Goal: Transaction & Acquisition: Purchase product/service

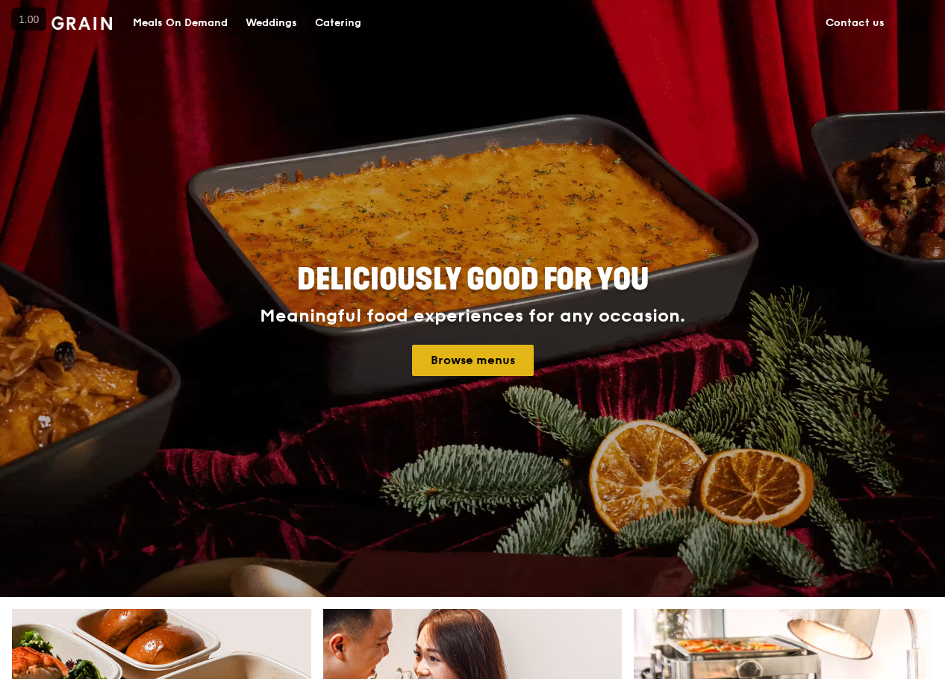
click at [448, 346] on link "Browse menus" at bounding box center [473, 360] width 122 height 31
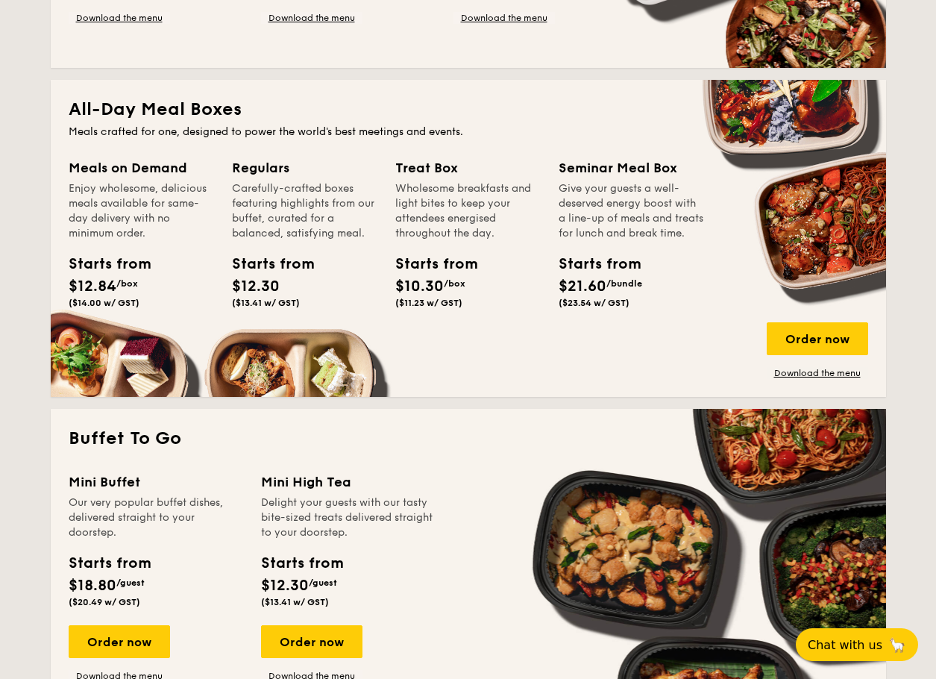
scroll to position [895, 0]
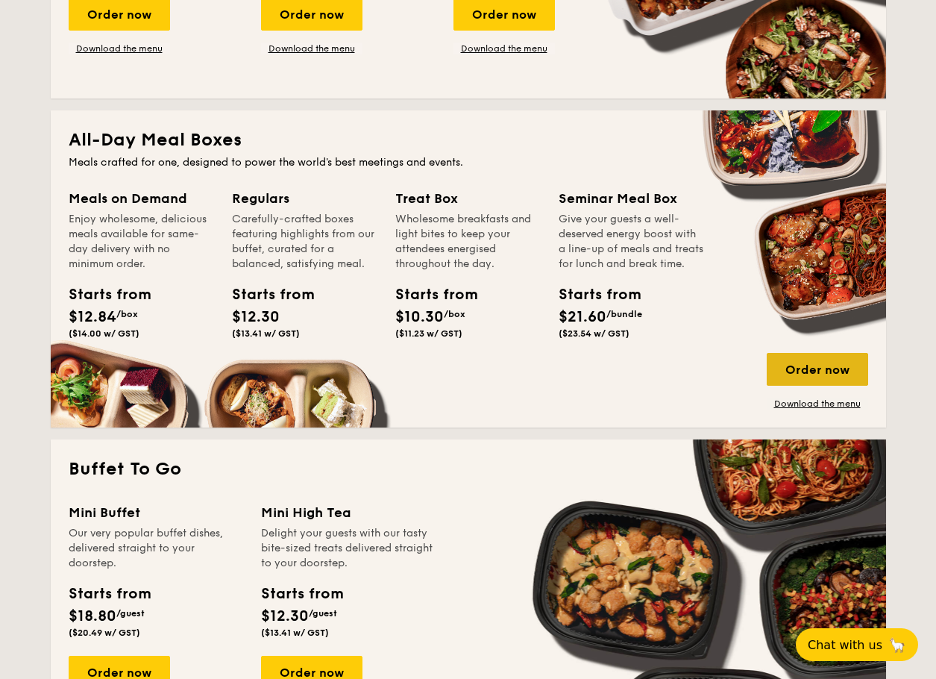
click at [782, 365] on div "Order now" at bounding box center [817, 369] width 101 height 33
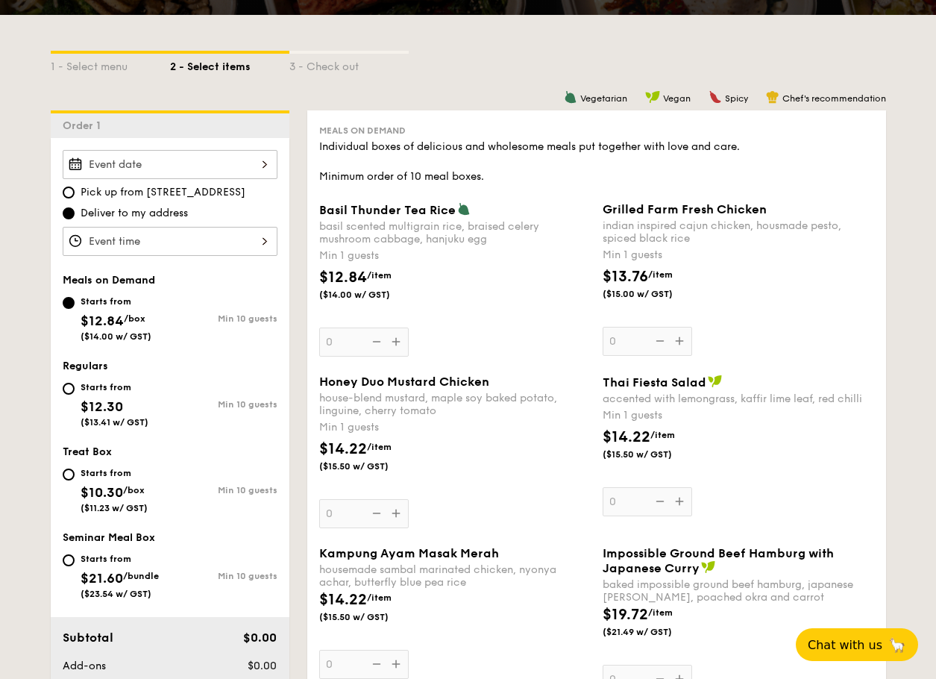
scroll to position [298, 0]
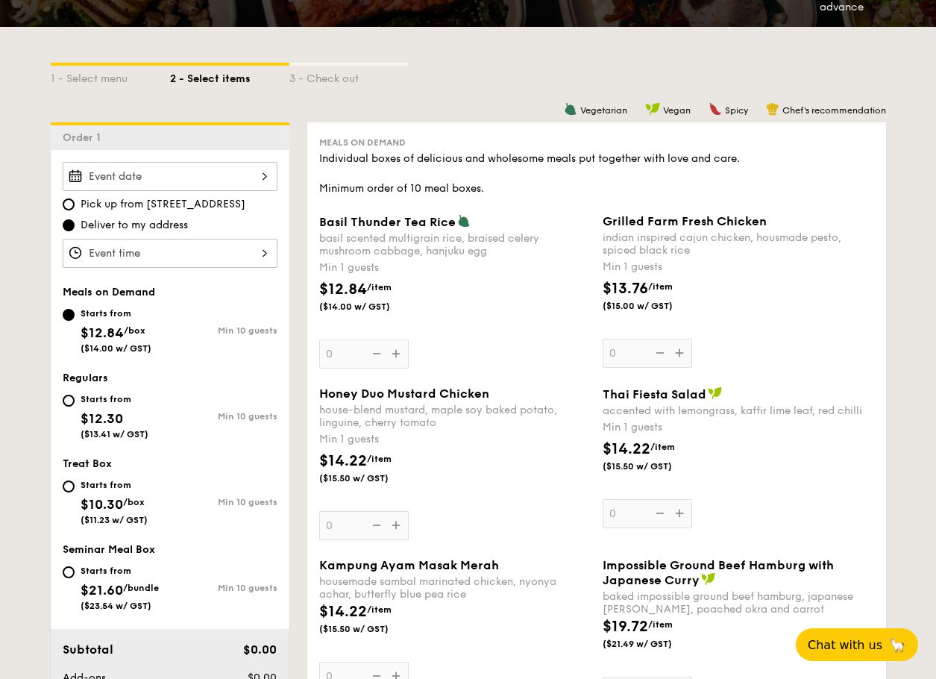
click at [171, 172] on div at bounding box center [170, 176] width 215 height 29
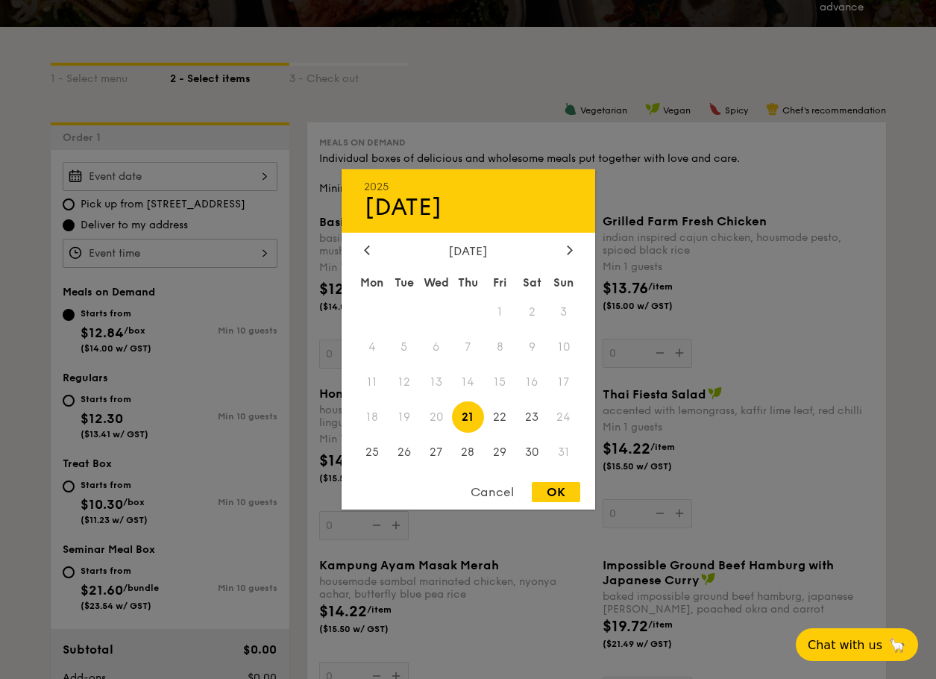
click at [465, 421] on span "21" at bounding box center [468, 417] width 32 height 32
click at [46, 213] on div at bounding box center [468, 339] width 936 height 679
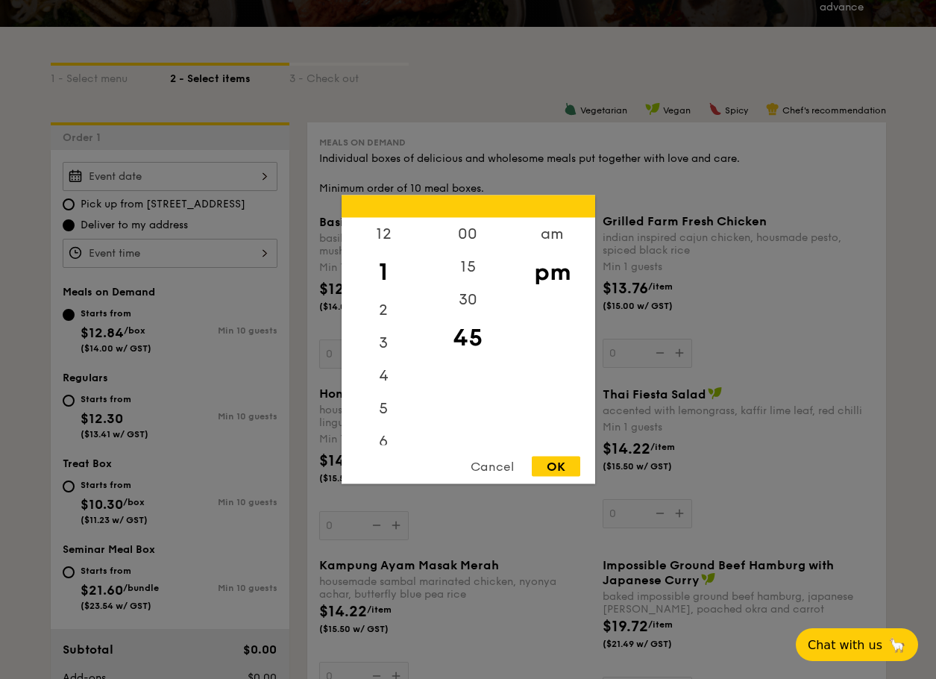
click at [137, 254] on div "12 1 2 3 4 5 6 7 8 9 10 11 00 15 30 45 am pm Cancel OK" at bounding box center [170, 253] width 215 height 29
drag, startPoint x: 455, startPoint y: 295, endPoint x: 481, endPoint y: 423, distance: 131.0
click at [481, 423] on div "00 15 30 45" at bounding box center [468, 332] width 84 height 228
click at [463, 237] on div "00" at bounding box center [468, 239] width 84 height 43
click at [559, 469] on div "OK" at bounding box center [556, 467] width 49 height 20
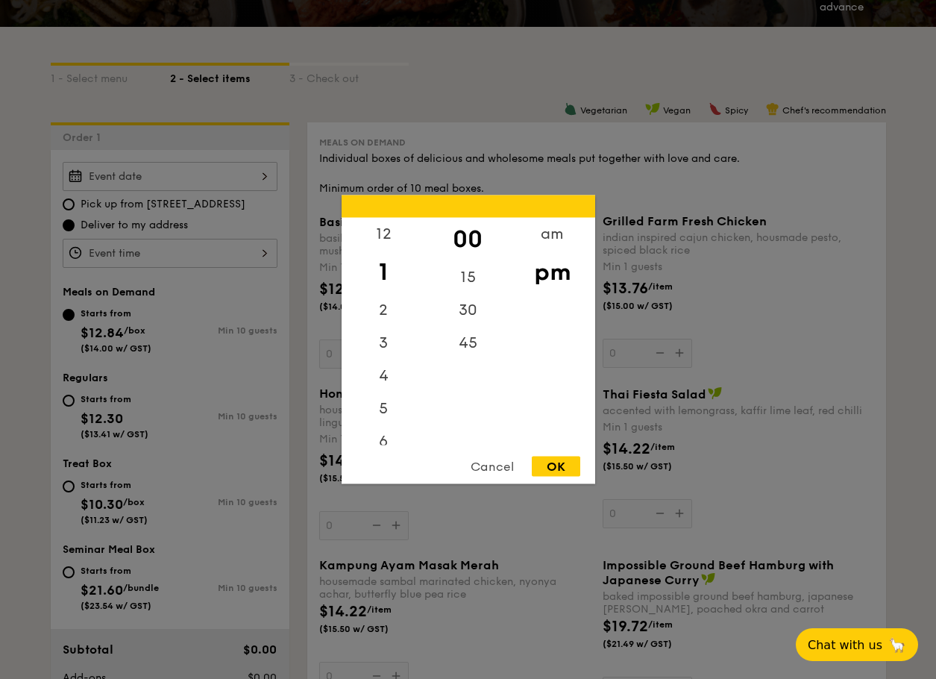
type input "1:00PM"
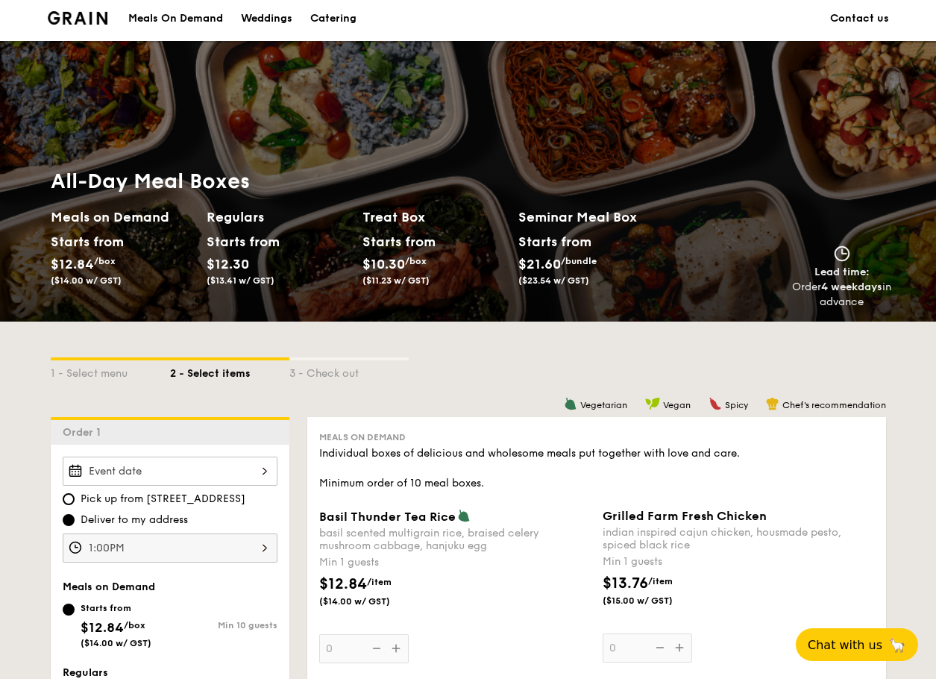
scroll to position [0, 0]
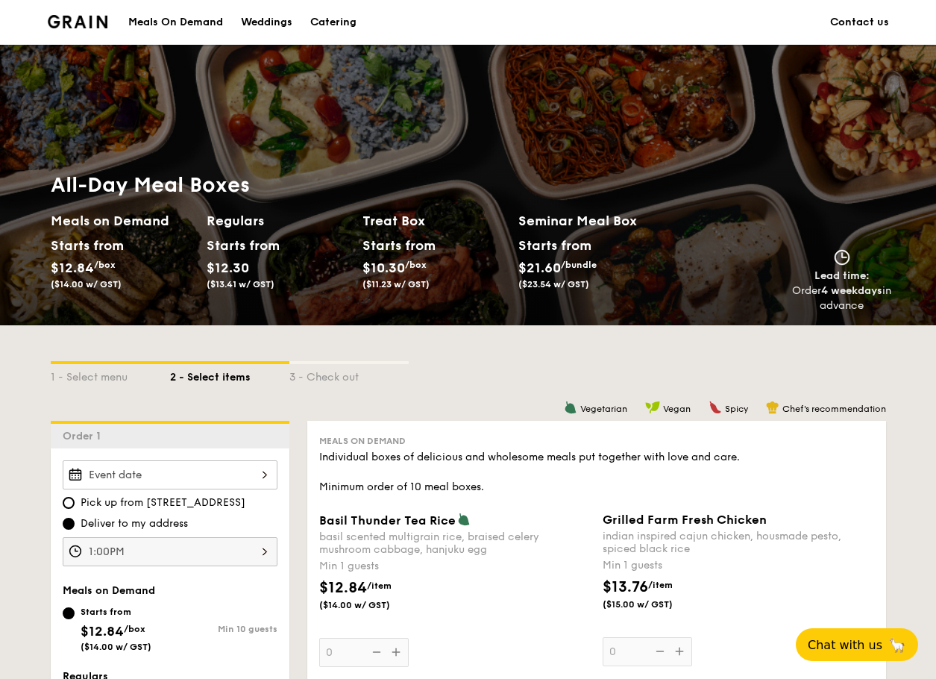
click at [72, 23] on img at bounding box center [78, 21] width 60 height 13
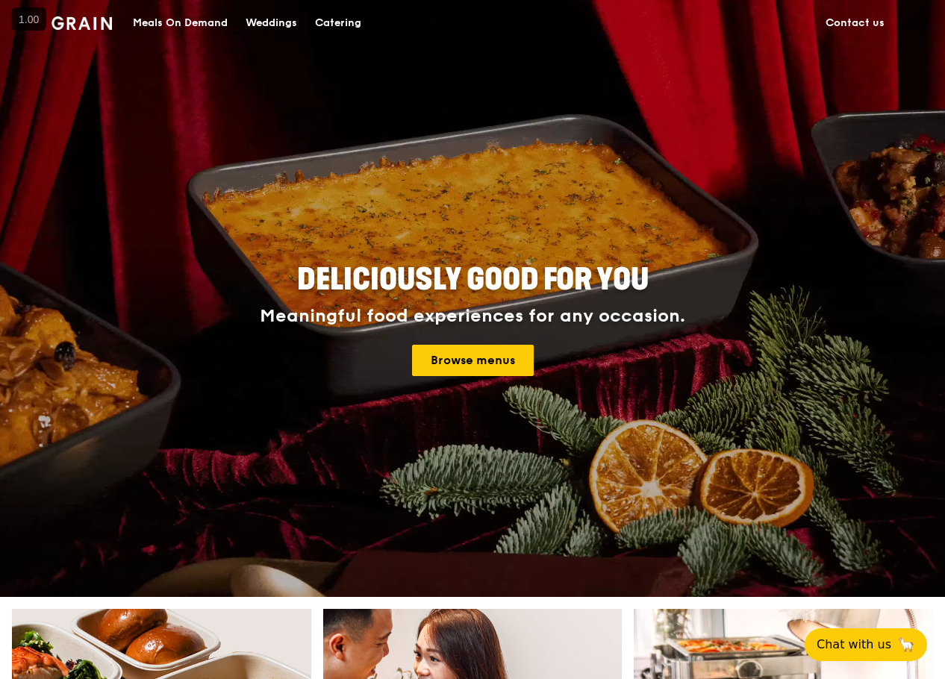
click at [157, 11] on div "Meals On Demand" at bounding box center [180, 23] width 95 height 45
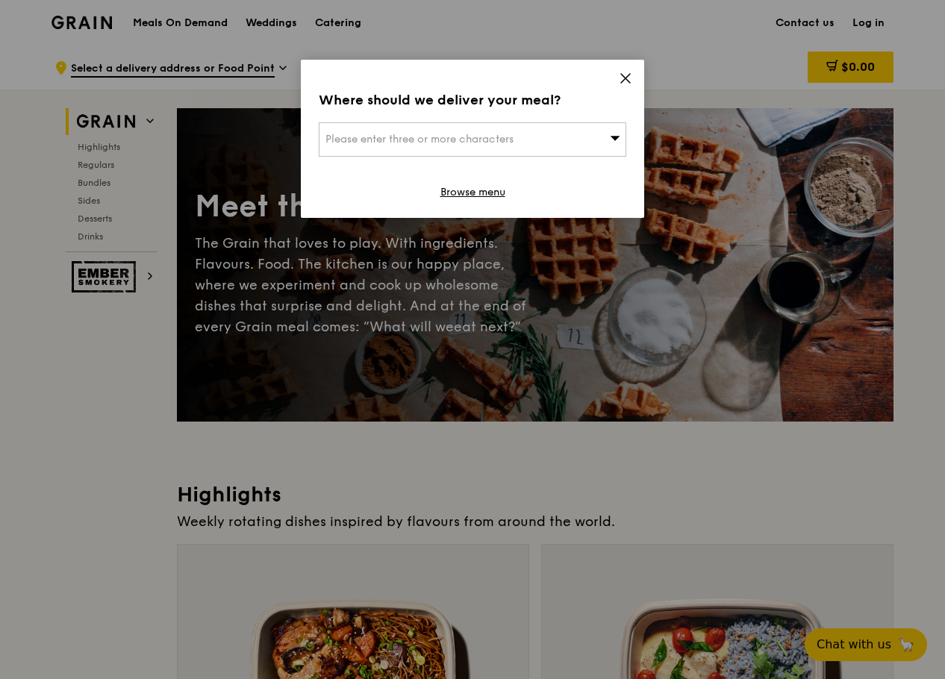
click at [491, 137] on span "Please enter three or more characters" at bounding box center [419, 139] width 188 height 13
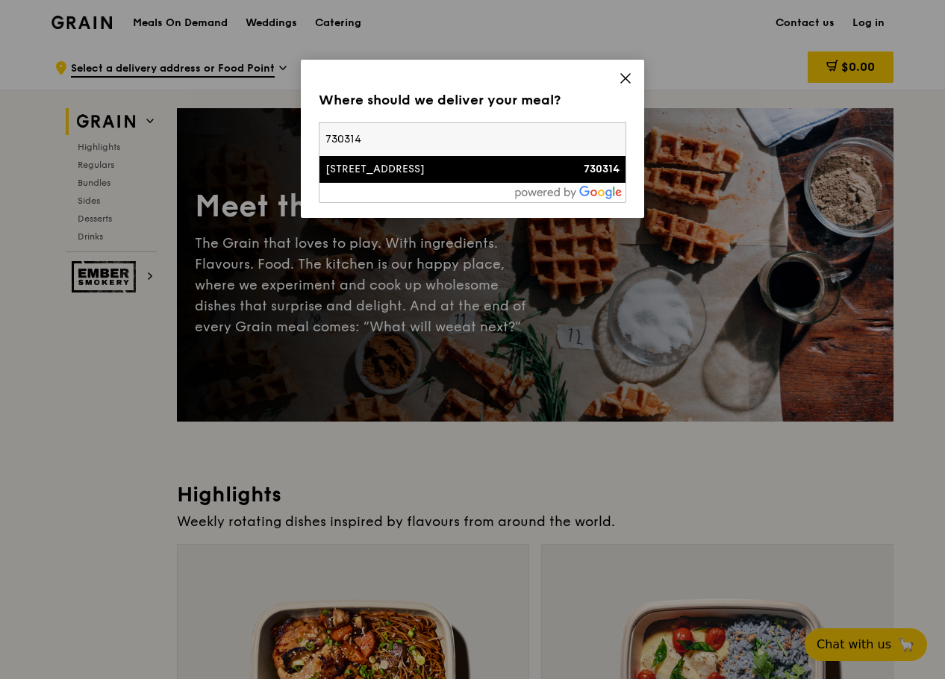
type input "730314"
click at [441, 172] on div "[STREET_ADDRESS]" at bounding box center [435, 169] width 221 height 15
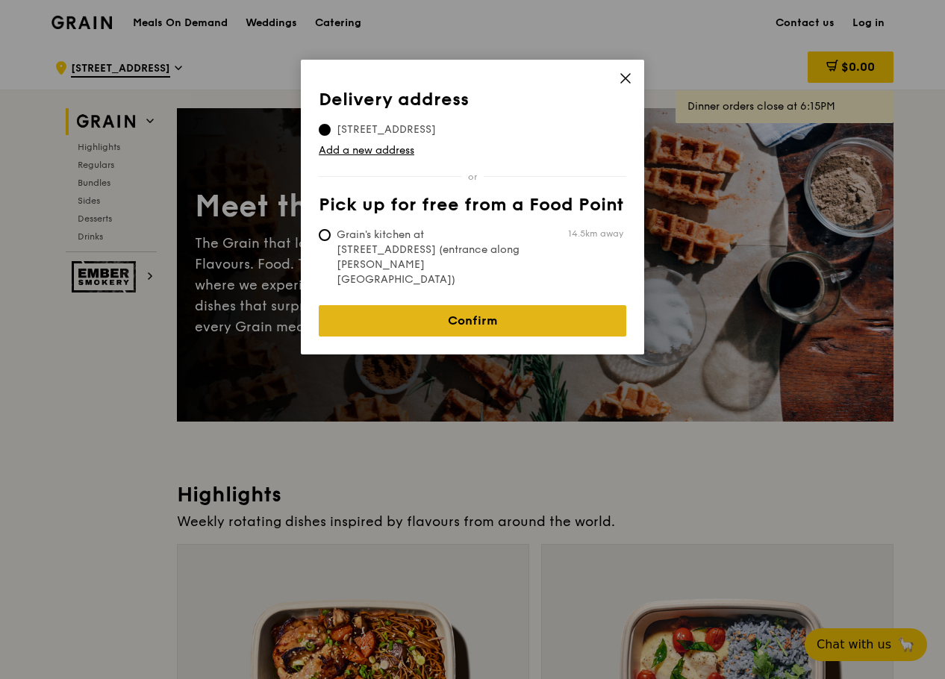
click at [442, 305] on link "Confirm" at bounding box center [472, 320] width 307 height 31
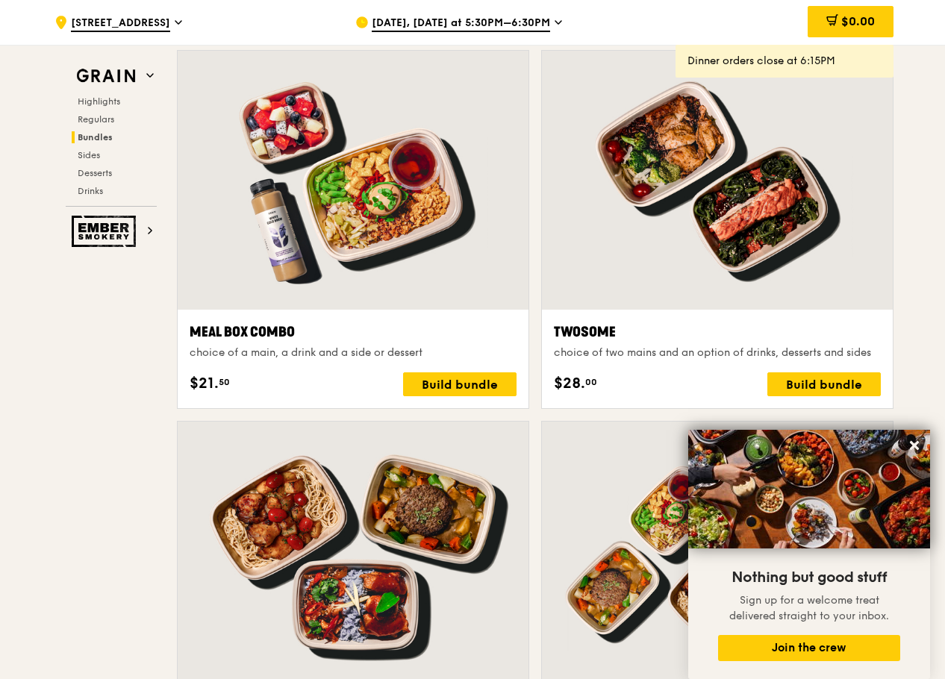
scroll to position [2164, 0]
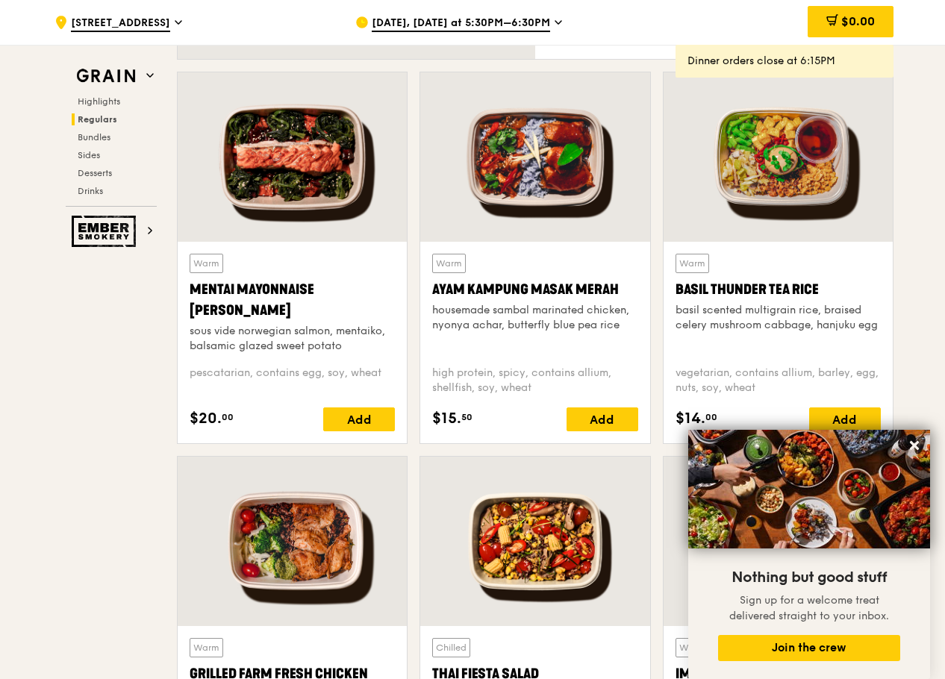
scroll to position [1268, 0]
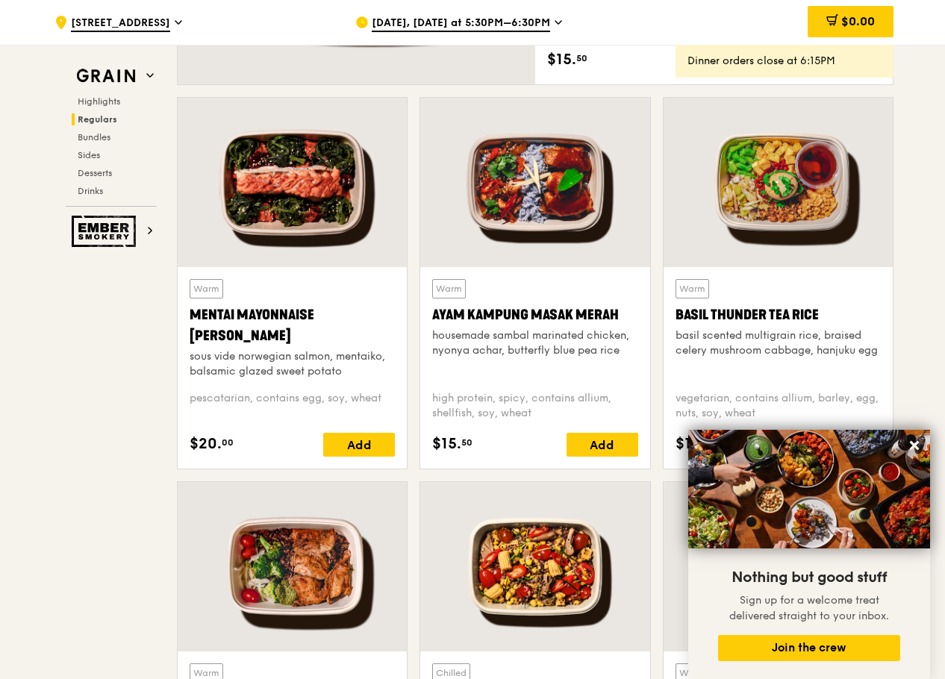
click at [460, 38] on div "[DATE], [DATE] at 5:30PM–6:30PM" at bounding box center [493, 22] width 277 height 45
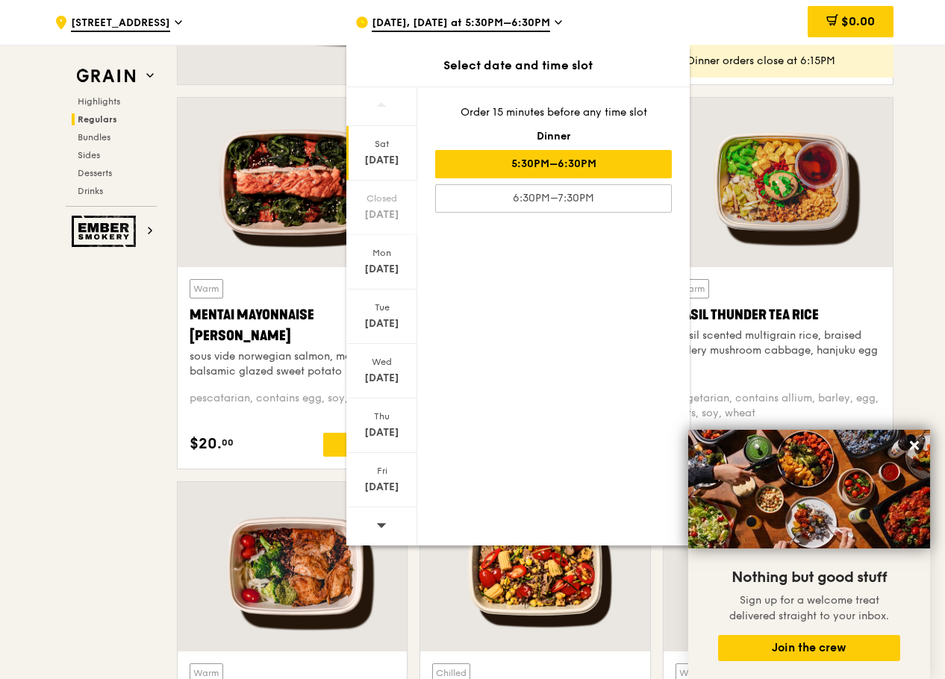
click at [390, 150] on div "[DATE]" at bounding box center [381, 153] width 71 height 54
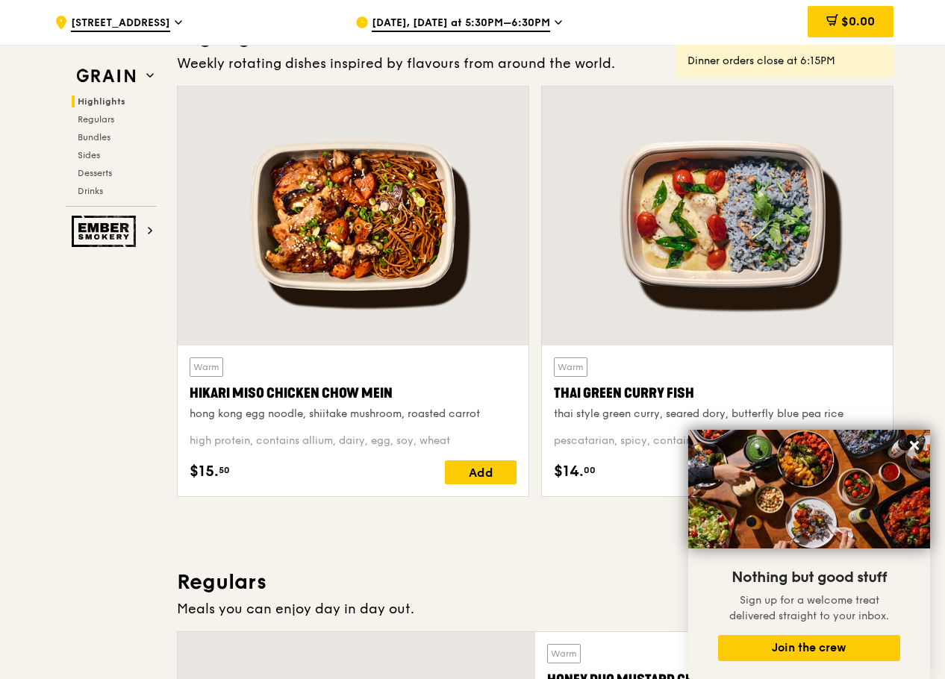
scroll to position [522, 0]
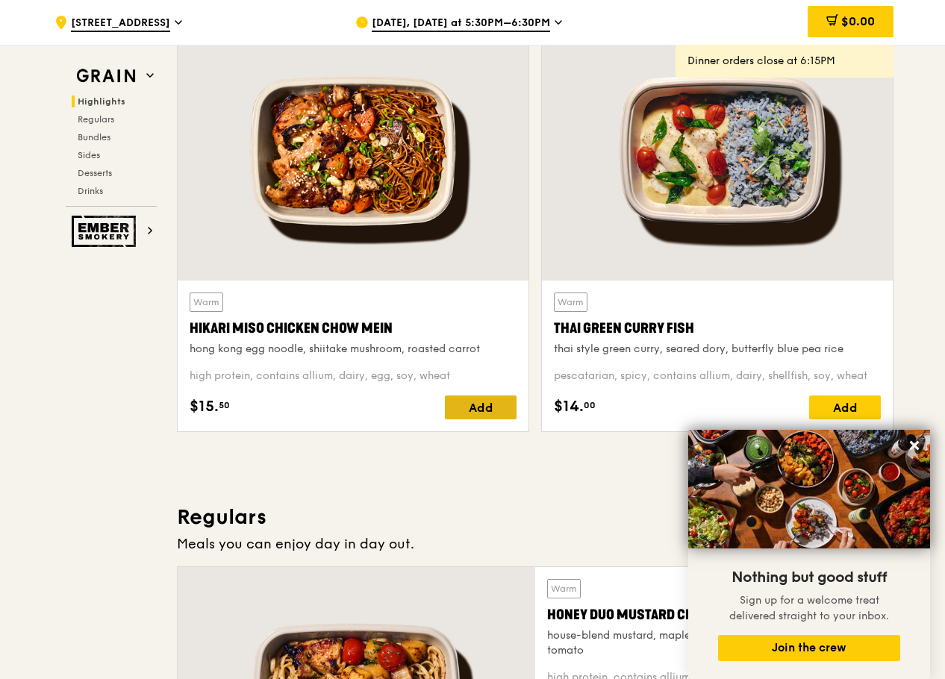
click at [460, 396] on div "Add" at bounding box center [481, 407] width 72 height 24
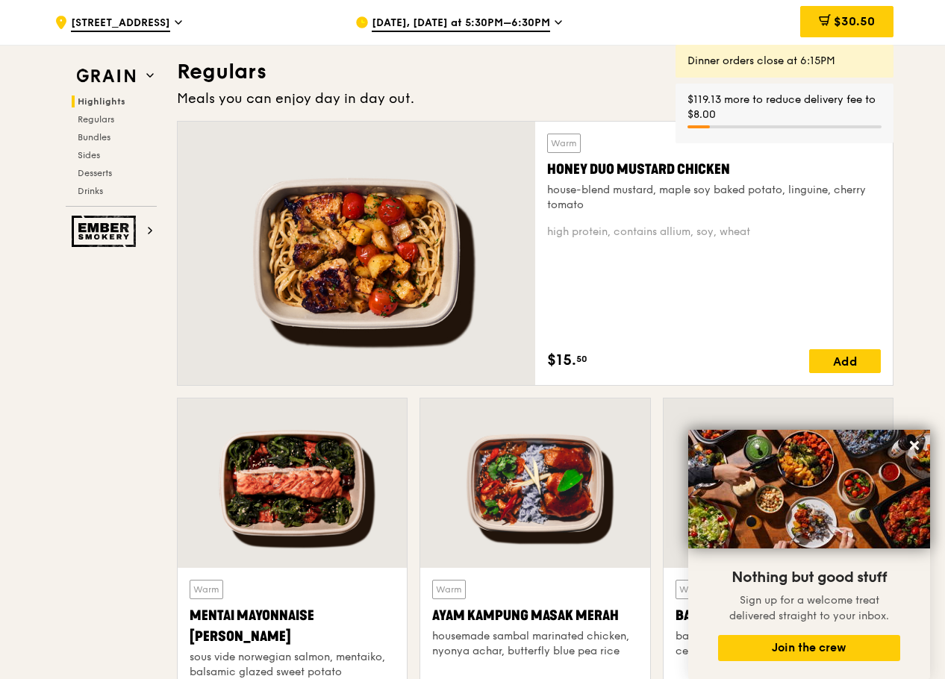
scroll to position [970, 0]
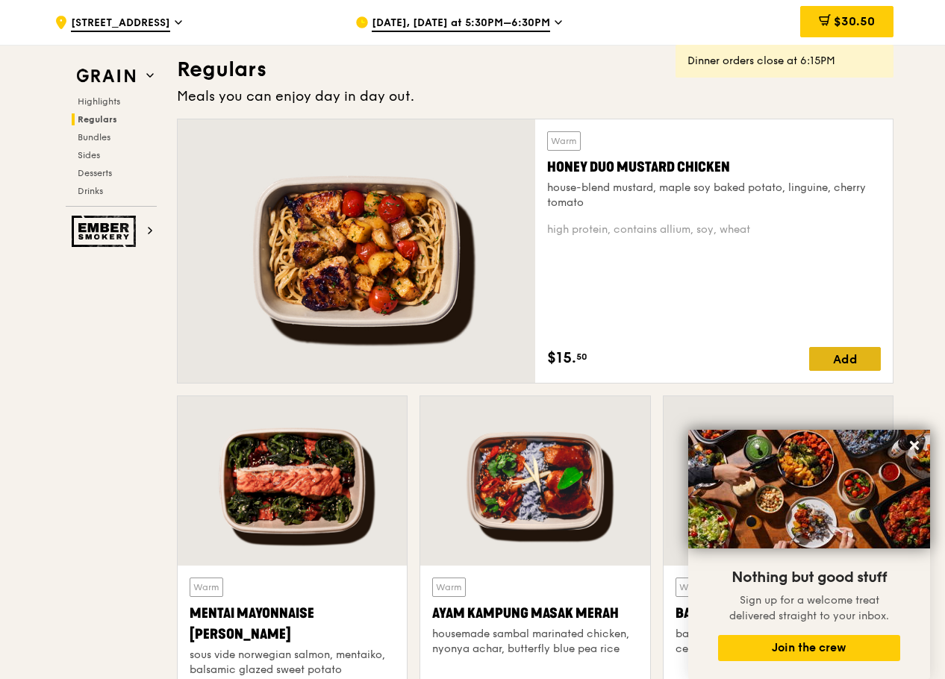
click at [875, 358] on div "Add" at bounding box center [845, 359] width 72 height 24
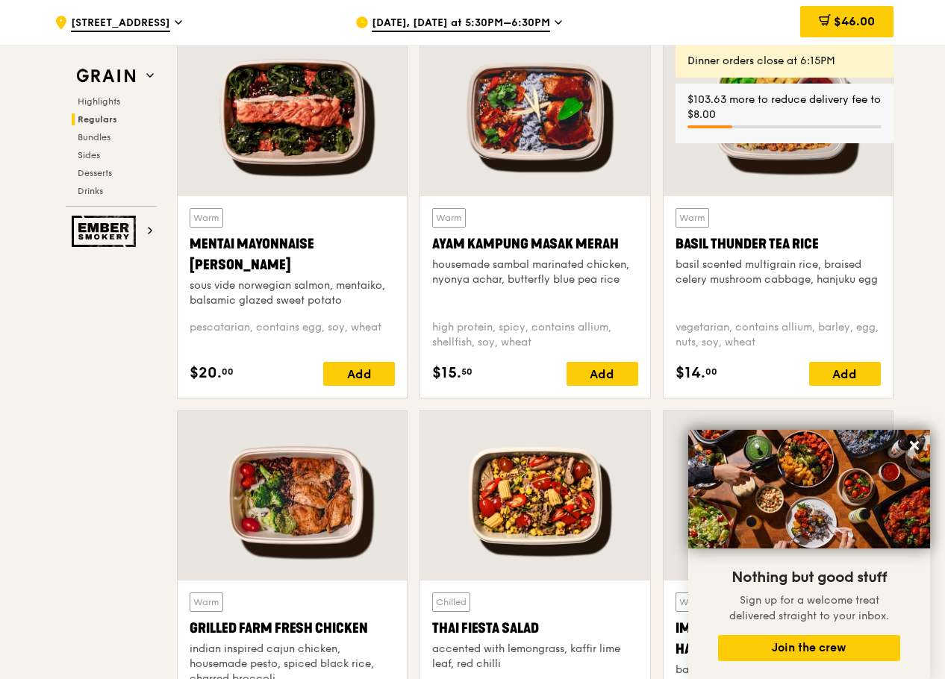
scroll to position [1343, 0]
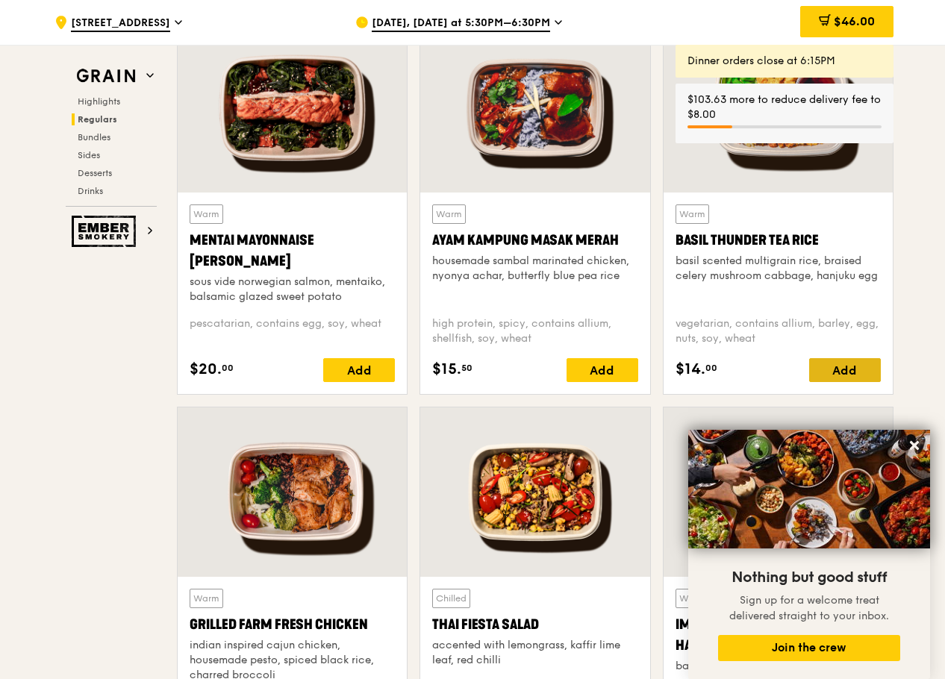
click at [853, 367] on div "Add" at bounding box center [845, 370] width 72 height 24
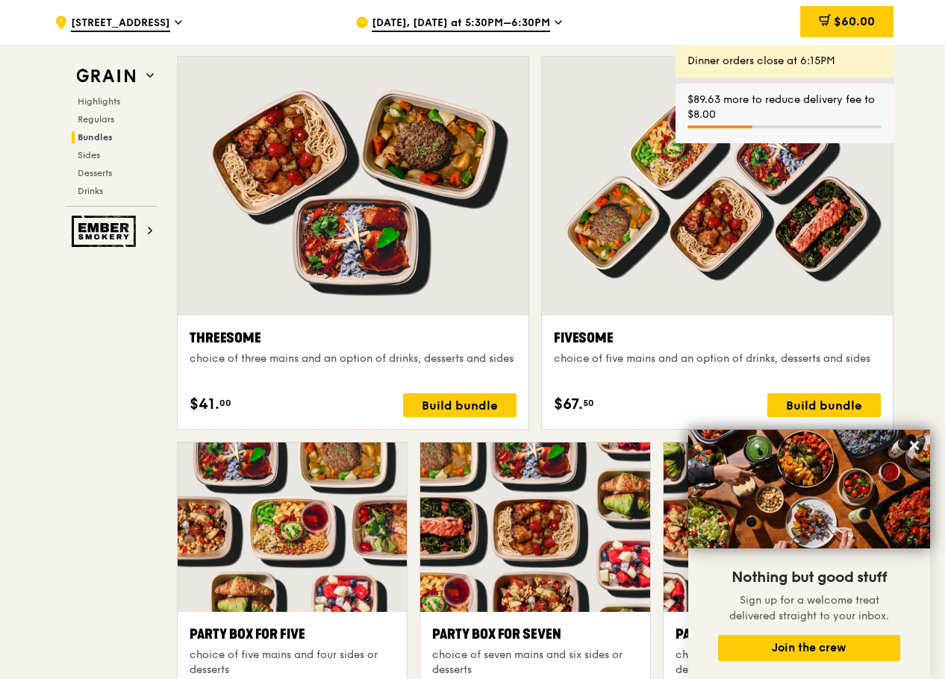
scroll to position [2612, 0]
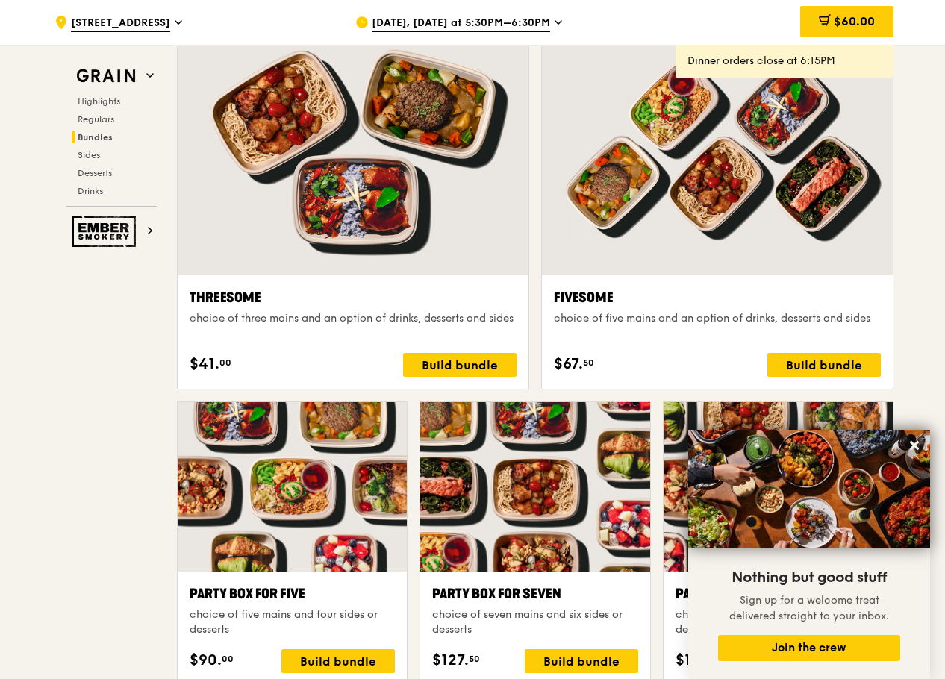
drag, startPoint x: 831, startPoint y: 367, endPoint x: 896, endPoint y: 390, distance: 68.7
click at [896, 390] on div "Fivesome choice of five mains and an option of drinks, desserts and sides $67. …" at bounding box center [717, 209] width 364 height 386
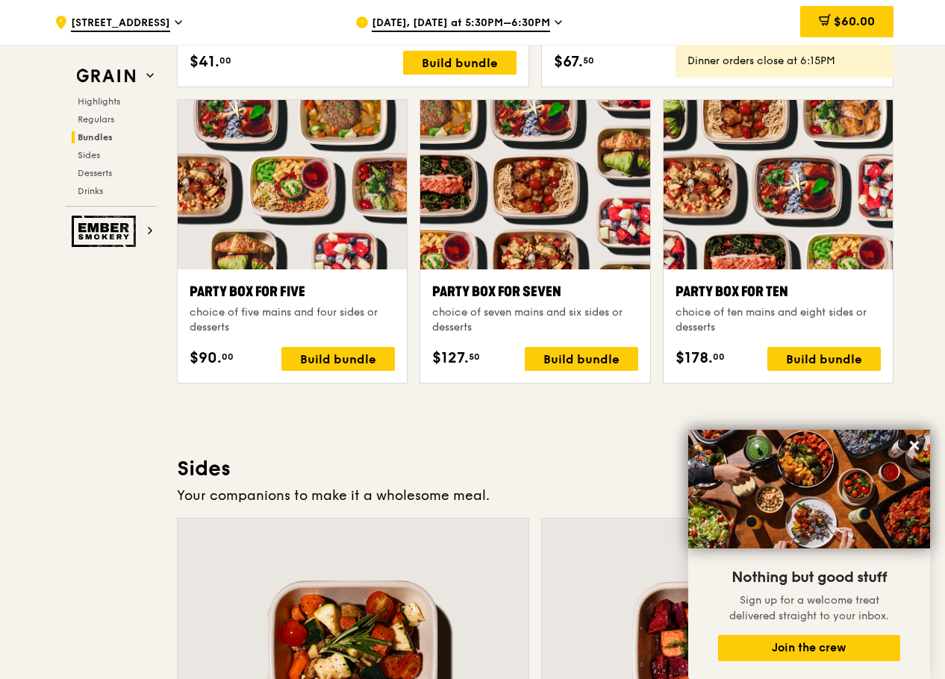
scroll to position [2910, 0]
